Goal: Register for event/course

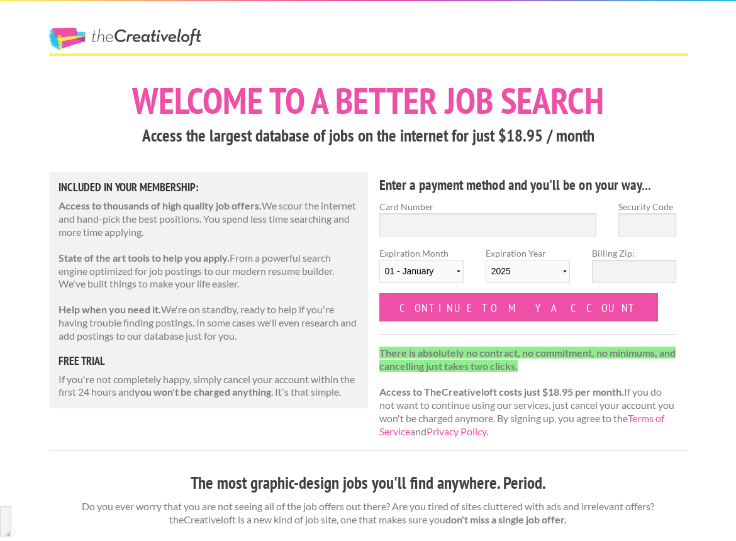
click at [180, 30] on link "The Creative Loft" at bounding box center [125, 39] width 152 height 23
click at [87, 35] on link "The Creative Loft" at bounding box center [125, 39] width 152 height 23
